Goal: Task Accomplishment & Management: Manage account settings

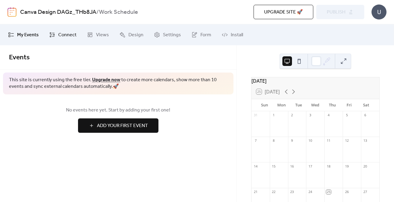
click at [60, 37] on span "Connect" at bounding box center [67, 35] width 18 height 7
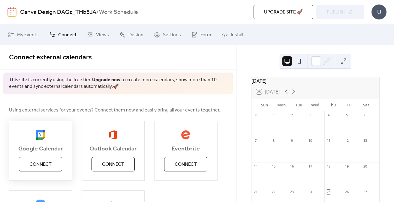
click at [47, 168] on span "Connect" at bounding box center [40, 164] width 22 height 7
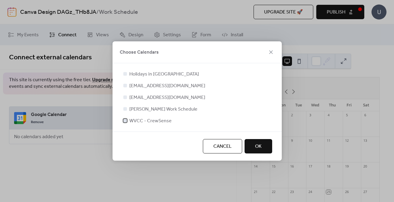
click at [154, 119] on span "WVCC - CrewSense" at bounding box center [150, 121] width 42 height 7
click at [258, 143] on span "OK" at bounding box center [258, 146] width 7 height 7
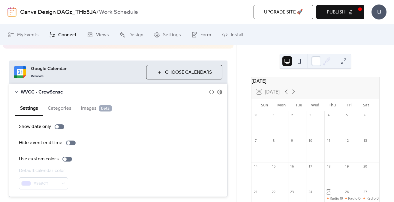
scroll to position [60, 0]
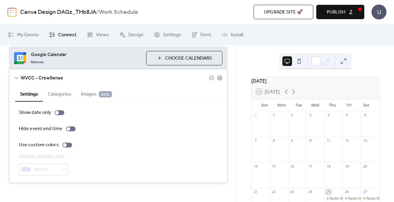
click at [63, 97] on button "Categories" at bounding box center [59, 93] width 33 height 15
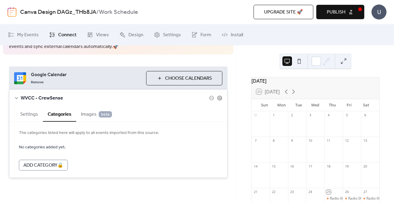
scroll to position [40, 0]
click at [90, 118] on span "Images beta" at bounding box center [96, 114] width 31 height 7
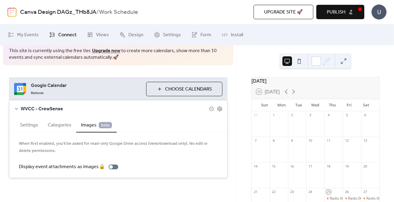
click at [24, 125] on button "Settings" at bounding box center [29, 124] width 28 height 15
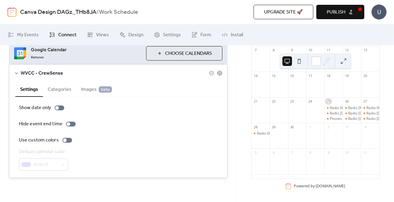
scroll to position [0, 0]
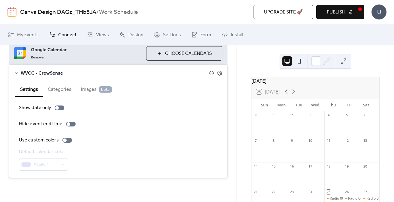
click at [346, 17] on button "Publish" at bounding box center [340, 12] width 48 height 14
click at [292, 95] on icon at bounding box center [293, 91] width 7 height 7
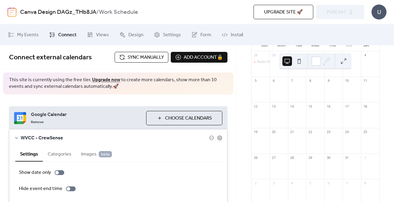
click at [141, 59] on span "Sync manually" at bounding box center [146, 57] width 36 height 7
click at [329, 9] on span "Publish" at bounding box center [336, 12] width 19 height 7
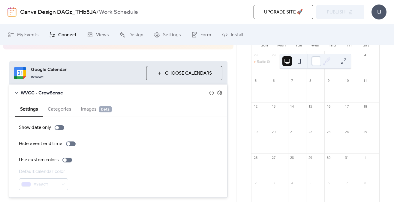
scroll to position [65, 0]
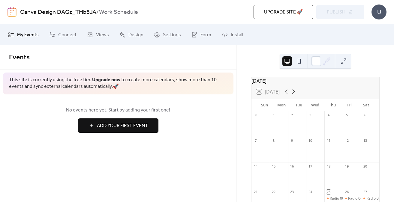
click at [294, 95] on icon at bounding box center [293, 91] width 7 height 7
click at [65, 35] on span "Connect" at bounding box center [67, 35] width 18 height 7
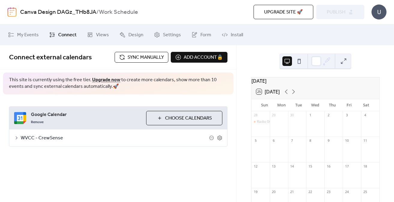
click at [375, 9] on div "U" at bounding box center [379, 12] width 15 height 15
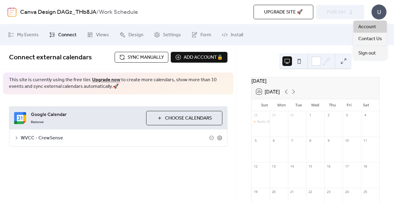
click at [368, 28] on span "Account" at bounding box center [367, 26] width 18 height 7
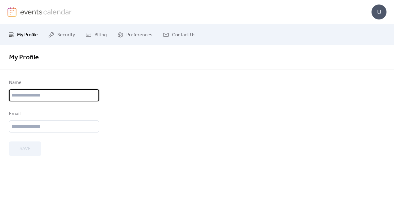
click at [59, 92] on input "text" at bounding box center [54, 95] width 90 height 12
type input "****"
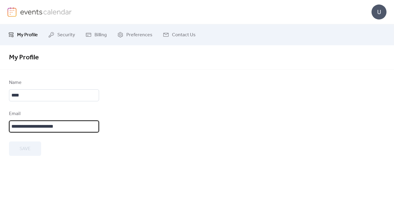
type input "**********"
click at [28, 151] on div "Save" at bounding box center [54, 149] width 90 height 14
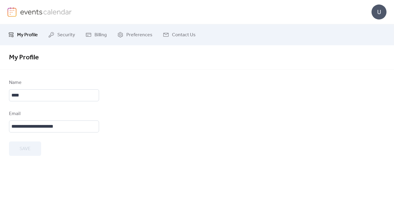
click at [106, 159] on div "**********" at bounding box center [197, 123] width 394 height 157
click at [25, 152] on div "Save" at bounding box center [54, 149] width 90 height 14
click at [60, 38] on span "Security" at bounding box center [66, 35] width 18 height 7
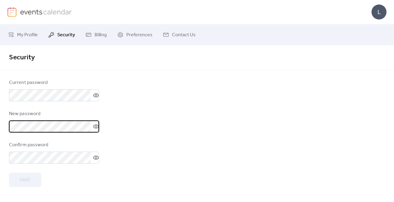
click at [93, 128] on icon at bounding box center [96, 127] width 6 height 6
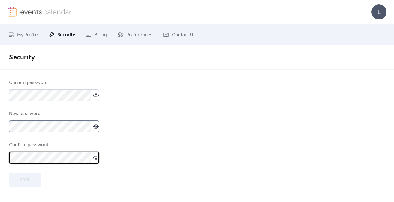
click at [29, 179] on div "Save" at bounding box center [54, 180] width 90 height 14
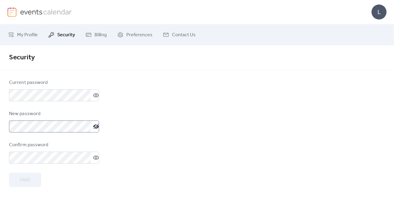
click at [65, 183] on div "Save" at bounding box center [54, 180] width 90 height 14
click at [92, 34] on link "Billing" at bounding box center [96, 35] width 30 height 16
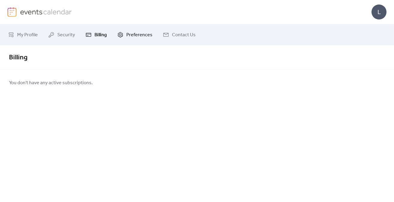
click at [134, 33] on span "Preferences" at bounding box center [139, 35] width 26 height 7
click at [20, 35] on span "My Profile" at bounding box center [27, 35] width 21 height 7
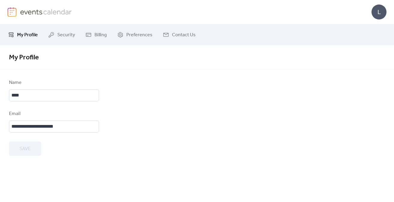
click at [126, 110] on form "**********" at bounding box center [197, 117] width 376 height 77
click at [70, 32] on span "Security" at bounding box center [66, 35] width 18 height 7
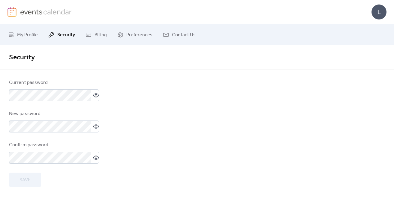
click at [29, 179] on div "Save" at bounding box center [54, 180] width 90 height 14
click at [98, 35] on span "Billing" at bounding box center [101, 35] width 12 height 7
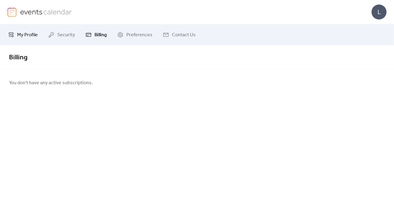
drag, startPoint x: 77, startPoint y: 107, endPoint x: 40, endPoint y: 29, distance: 86.2
click at [77, 107] on div "Billing You don't have any active subscriptions." at bounding box center [197, 123] width 394 height 157
click at [44, 14] on img at bounding box center [46, 11] width 52 height 9
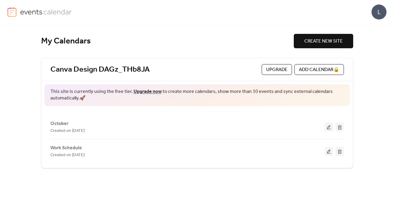
click at [377, 12] on div "L" at bounding box center [379, 12] width 15 height 15
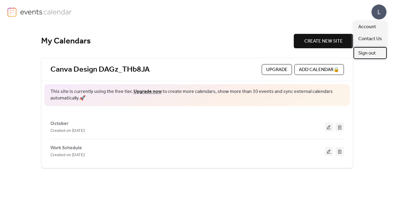
drag, startPoint x: 372, startPoint y: 54, endPoint x: 361, endPoint y: 49, distance: 11.8
click at [372, 54] on span "Sign out" at bounding box center [366, 53] width 17 height 7
